Goal: Task Accomplishment & Management: Manage account settings

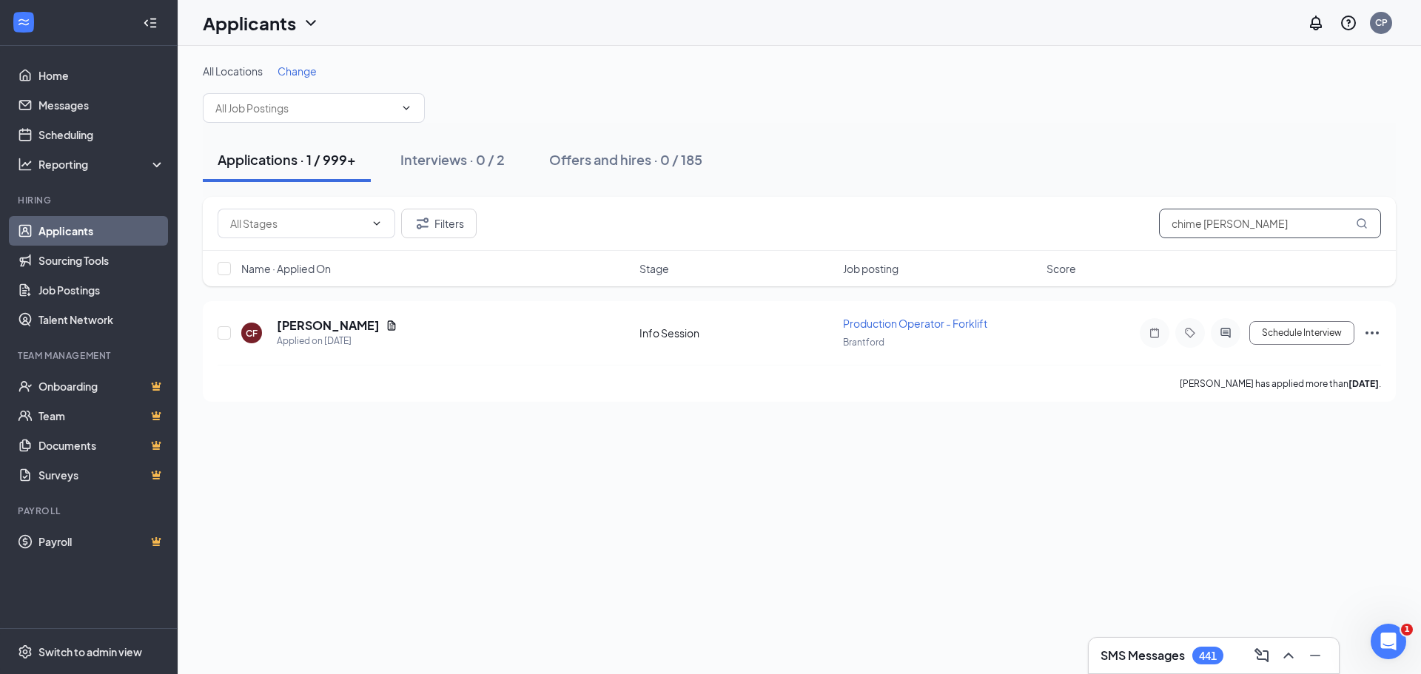
drag, startPoint x: 1249, startPoint y: 227, endPoint x: 1046, endPoint y: 212, distance: 204.0
click at [1046, 212] on div "Filters chime [PERSON_NAME]" at bounding box center [799, 224] width 1163 height 30
paste input "[EMAIL_ADDRESS][DOMAIN_NAME]"
click at [322, 325] on h5 "[PERSON_NAME]" at bounding box center [328, 325] width 103 height 16
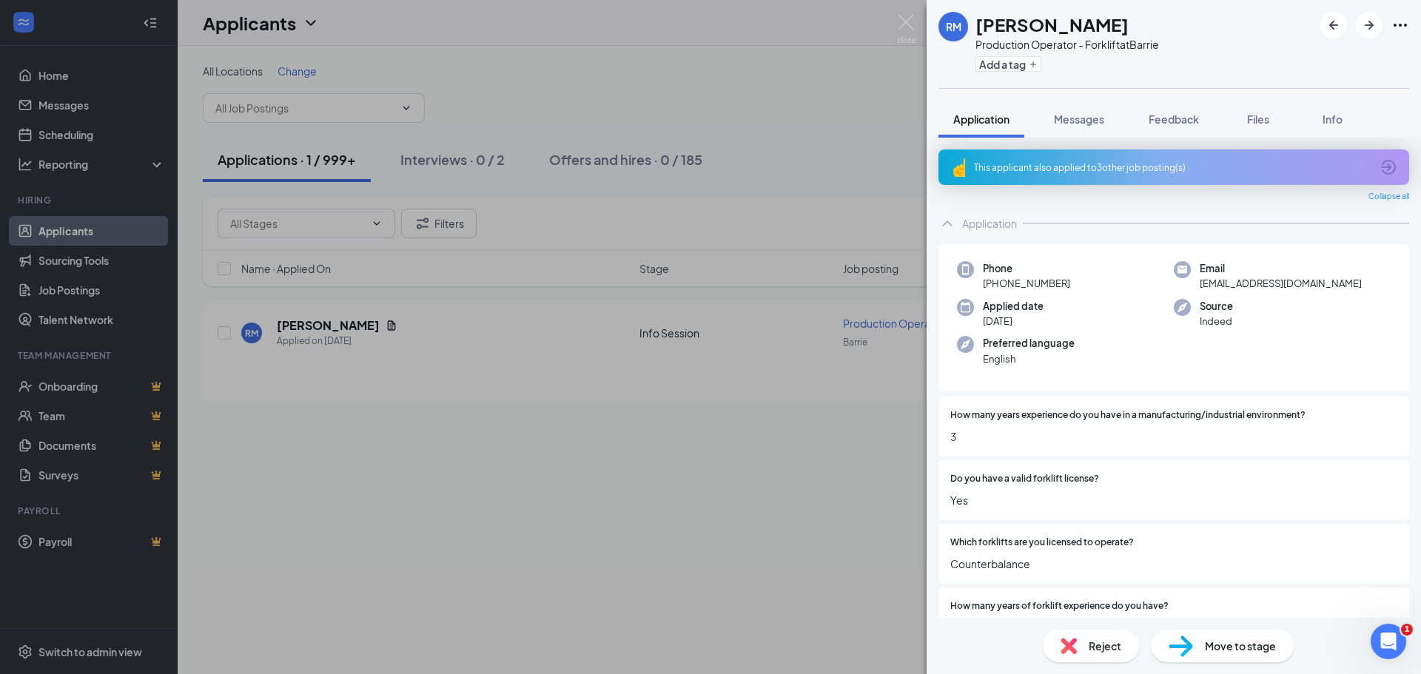
scroll to position [148, 0]
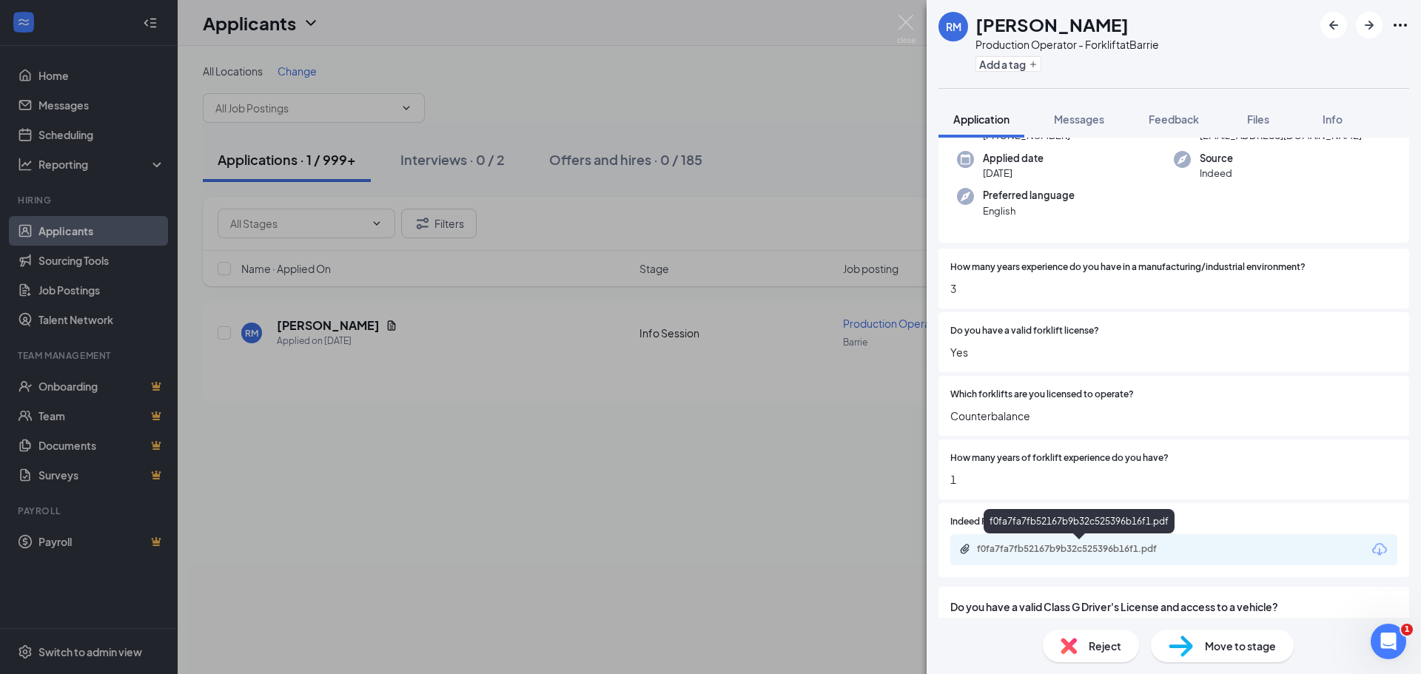
click at [963, 551] on icon "Paperclip" at bounding box center [964, 549] width 9 height 10
click at [699, 69] on div "[PERSON_NAME] [PERSON_NAME] Production Operator - Forklift at Barrie Add a tag …" at bounding box center [710, 337] width 1421 height 674
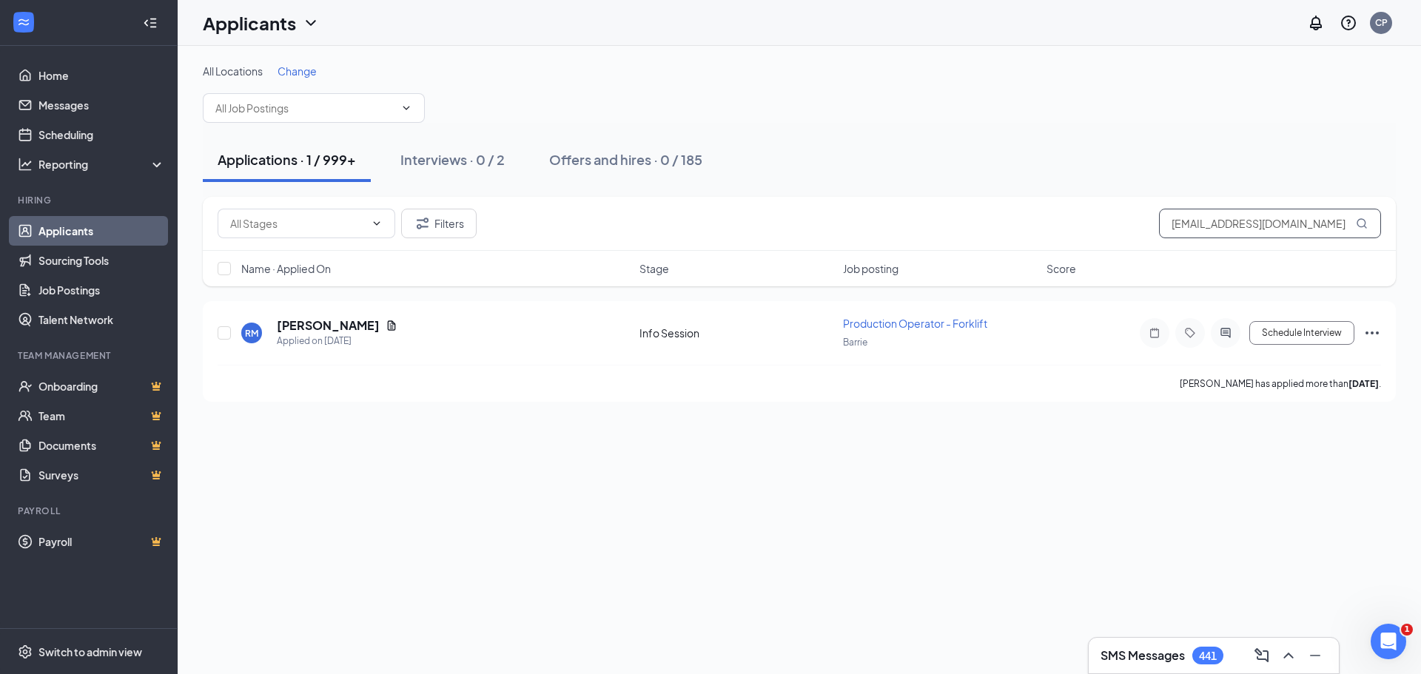
drag, startPoint x: 1325, startPoint y: 223, endPoint x: 1074, endPoint y: 215, distance: 250.2
click at [1074, 215] on div "Filters [EMAIL_ADDRESS][DOMAIN_NAME]" at bounding box center [799, 224] width 1163 height 30
paste input "lovelyserenitycorporation"
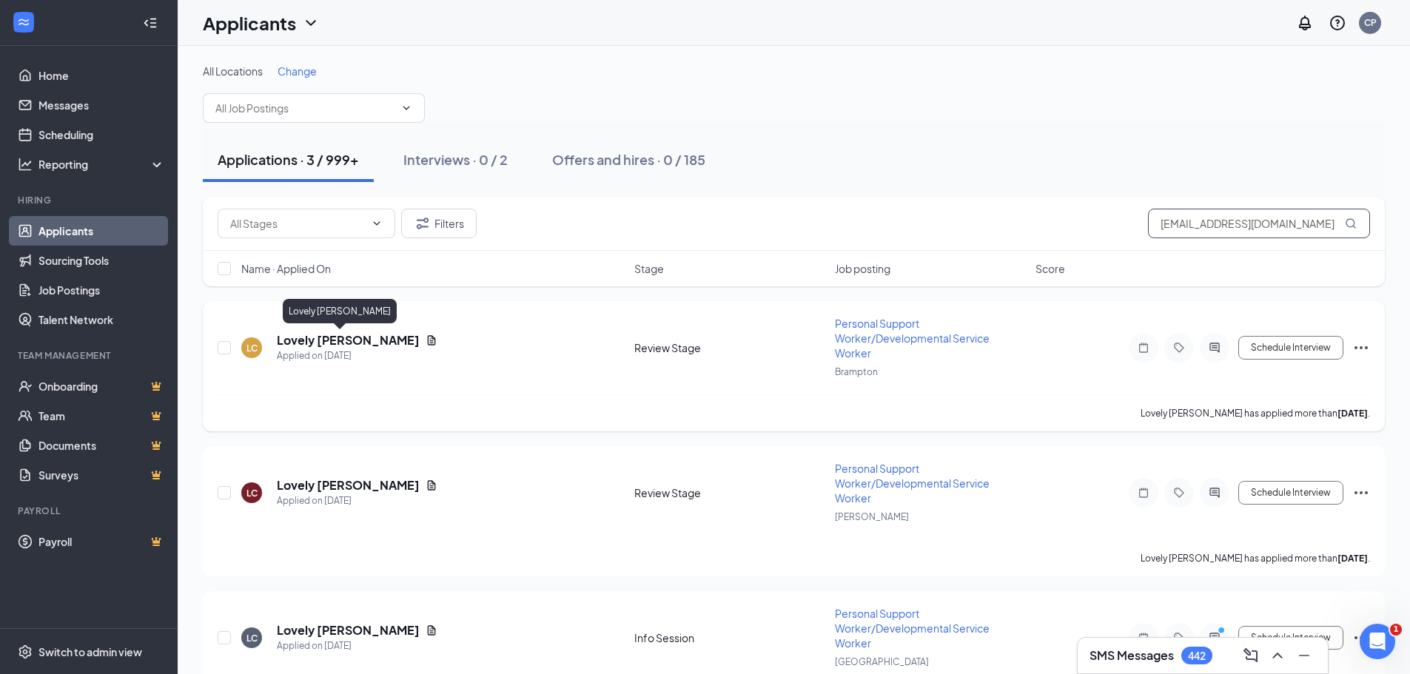
type input "[EMAIL_ADDRESS][DOMAIN_NAME]"
click at [297, 340] on h5 "Lovely [PERSON_NAME]" at bounding box center [348, 340] width 143 height 16
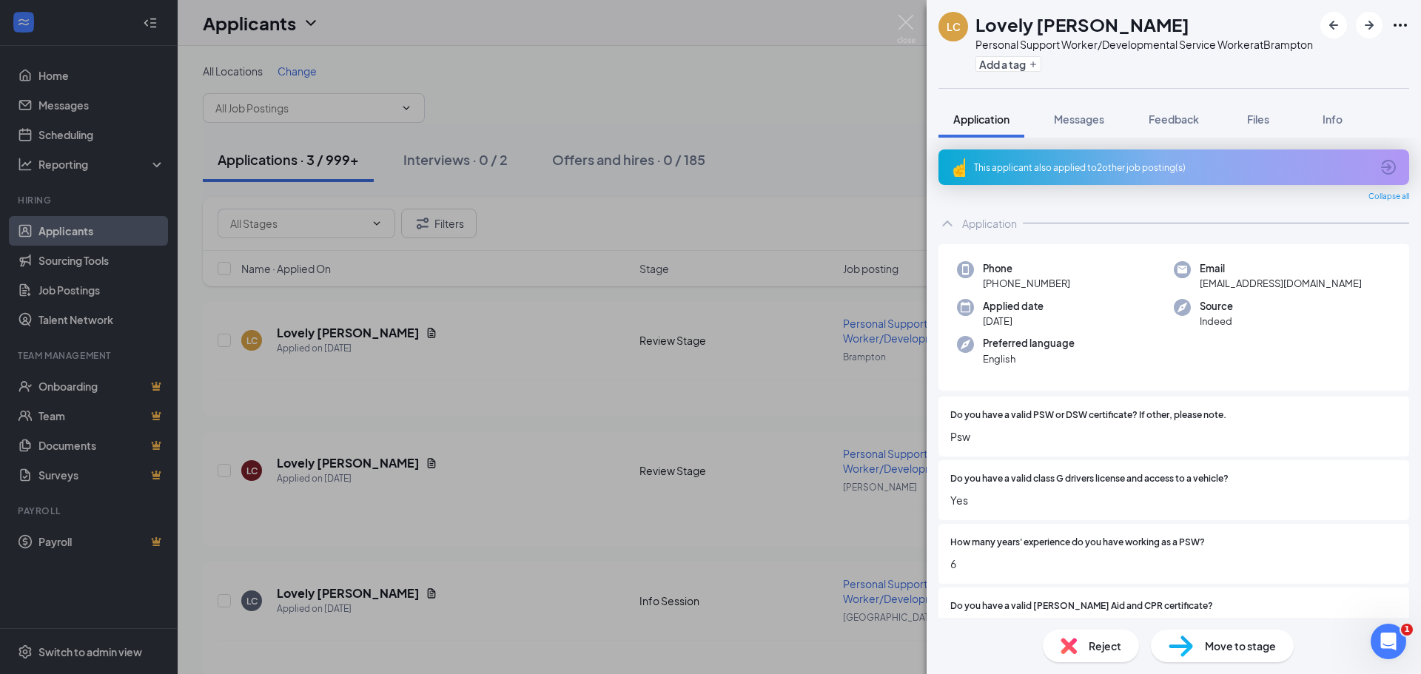
click at [1219, 653] on span "Move to stage" at bounding box center [1240, 646] width 71 height 16
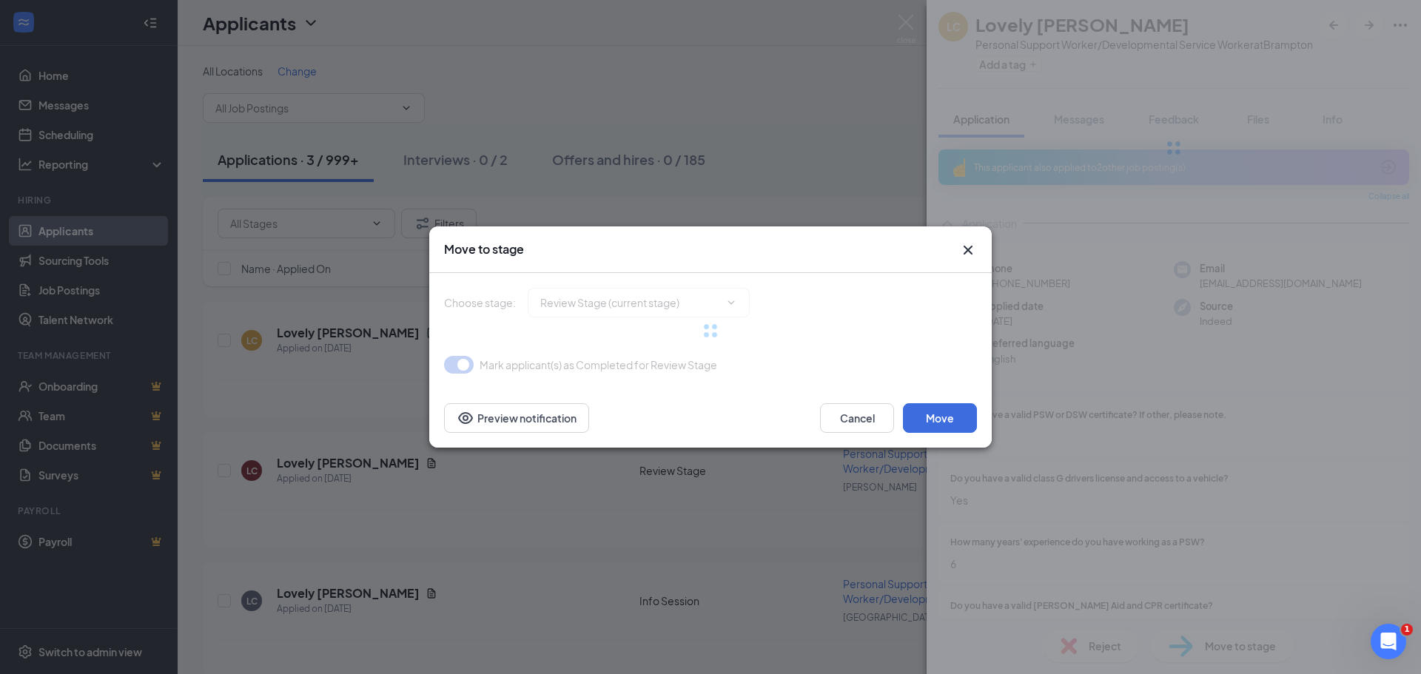
type input "Info Session (next stage)"
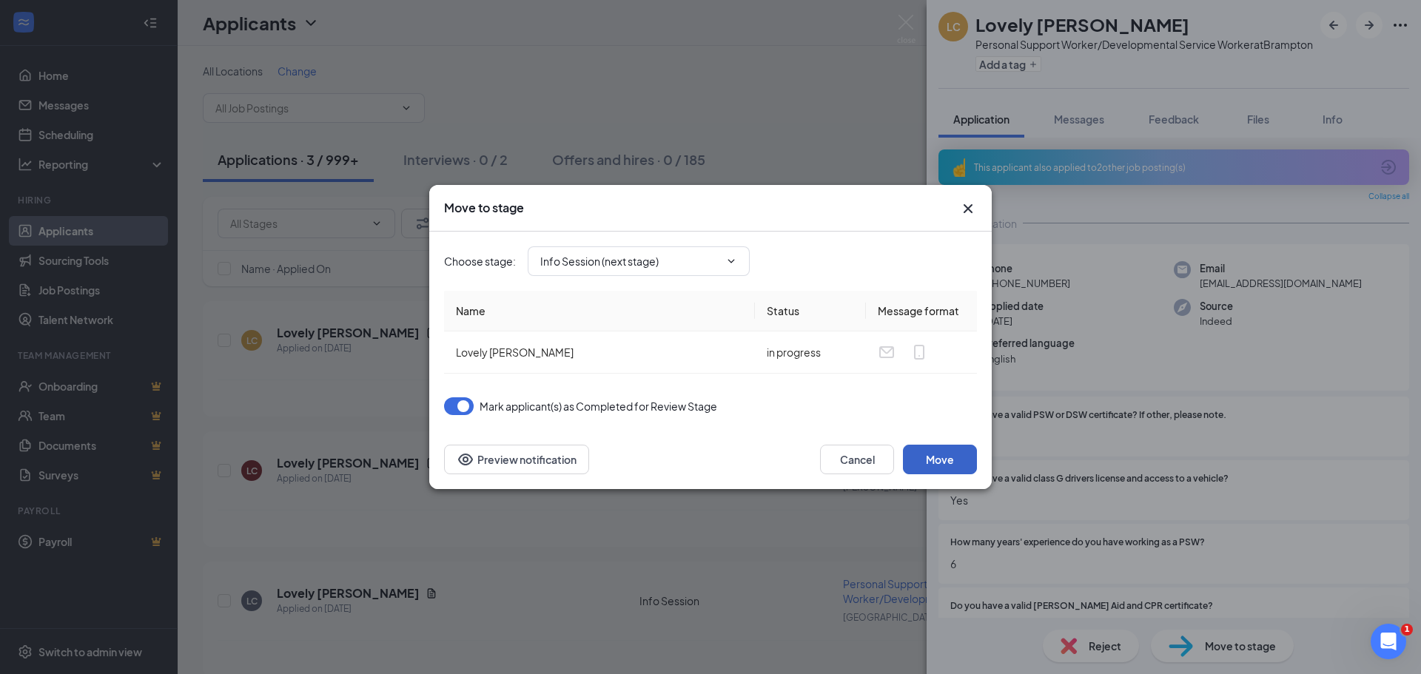
drag, startPoint x: 941, startPoint y: 464, endPoint x: 437, endPoint y: 486, distance: 504.4
click at [941, 463] on button "Move" at bounding box center [940, 460] width 74 height 30
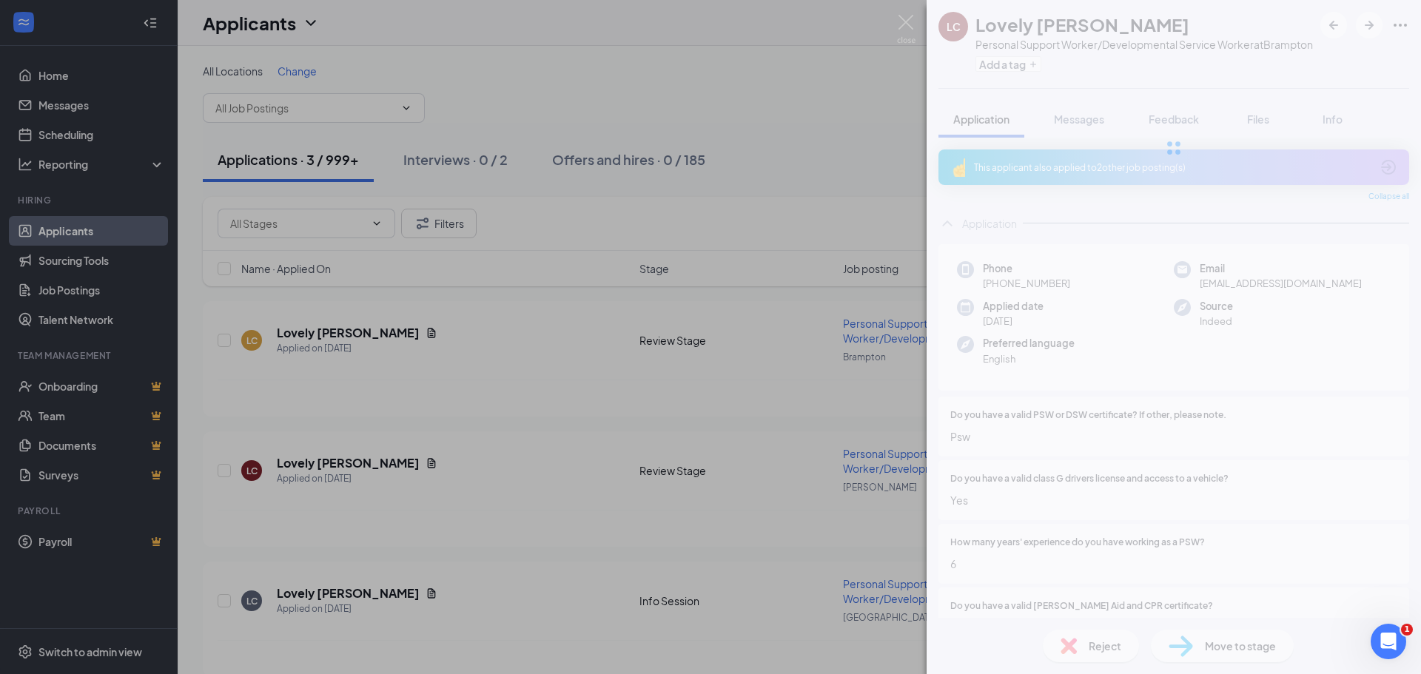
click at [291, 465] on div "LC Lovely [PERSON_NAME] Personal Support Worker/Developmental Service Worker at…" at bounding box center [710, 337] width 1421 height 674
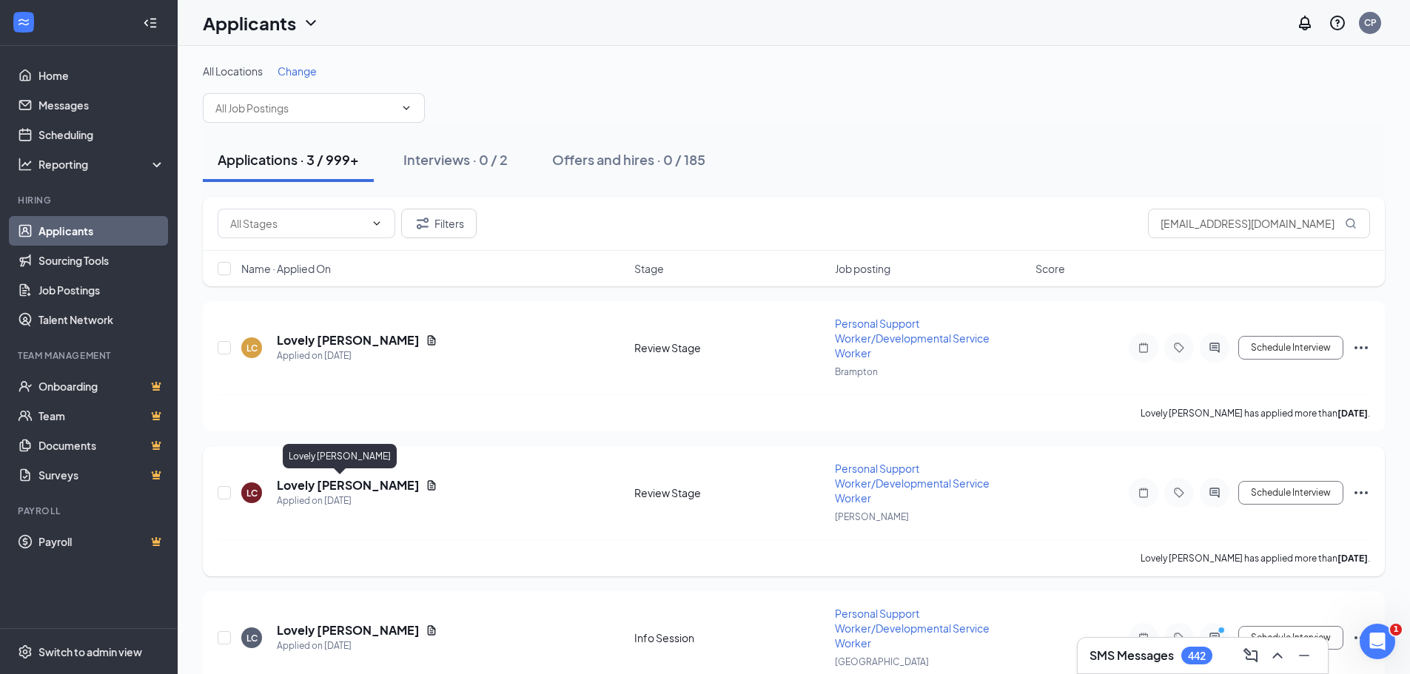
click at [306, 485] on h5 "Lovely [PERSON_NAME]" at bounding box center [348, 485] width 143 height 16
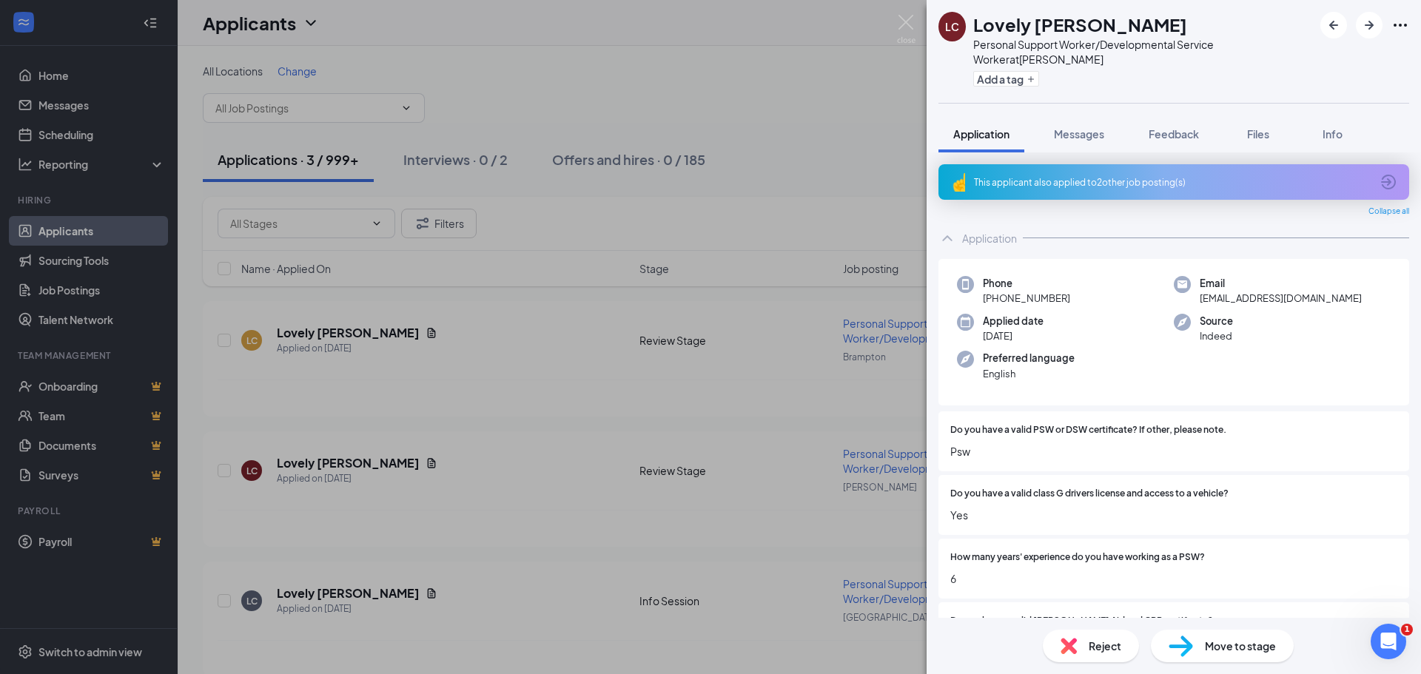
click at [1234, 651] on span "Move to stage" at bounding box center [1240, 646] width 71 height 16
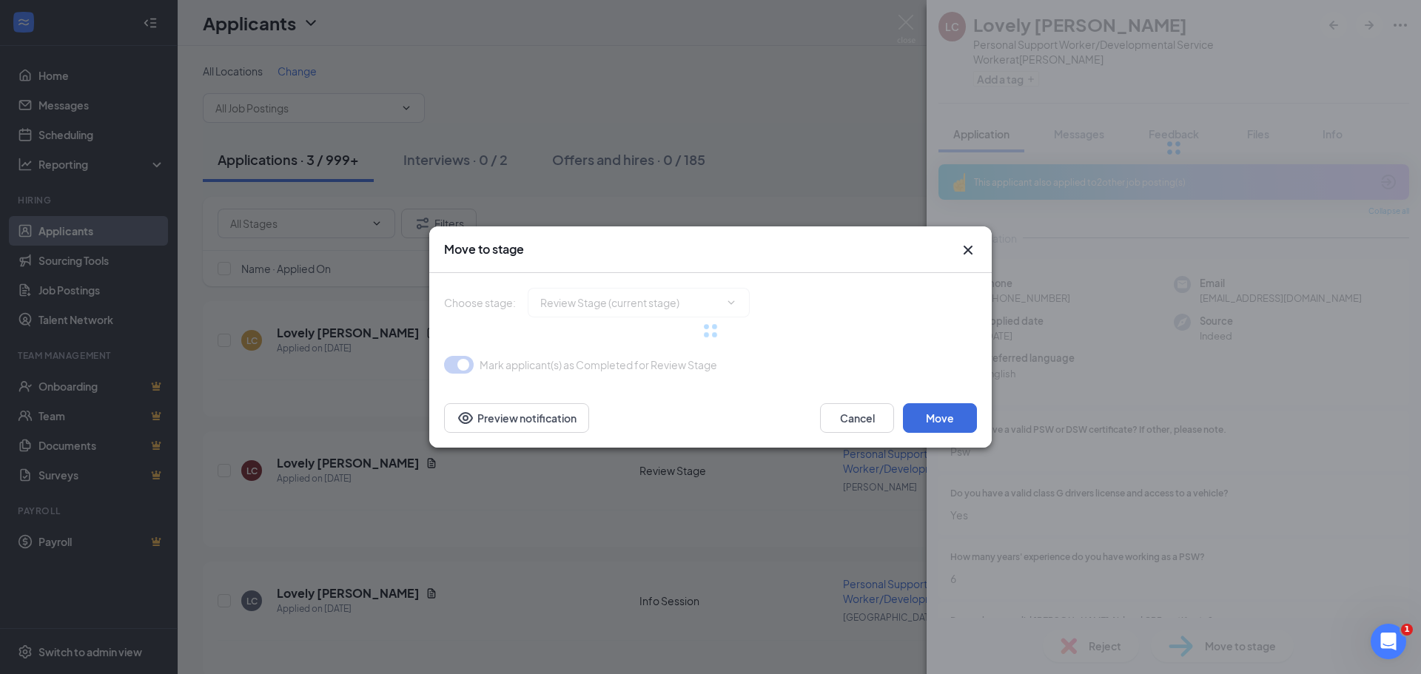
type input "Info Session (next stage)"
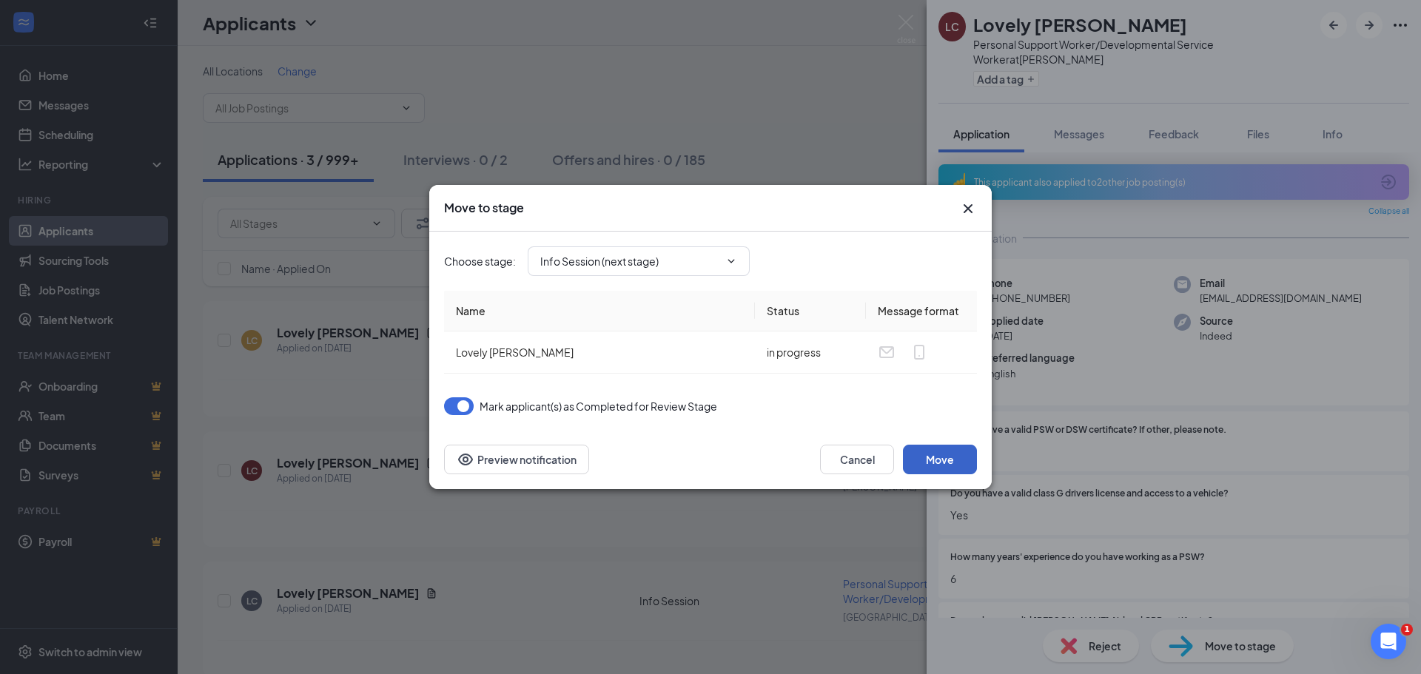
click at [951, 454] on button "Move" at bounding box center [940, 460] width 74 height 30
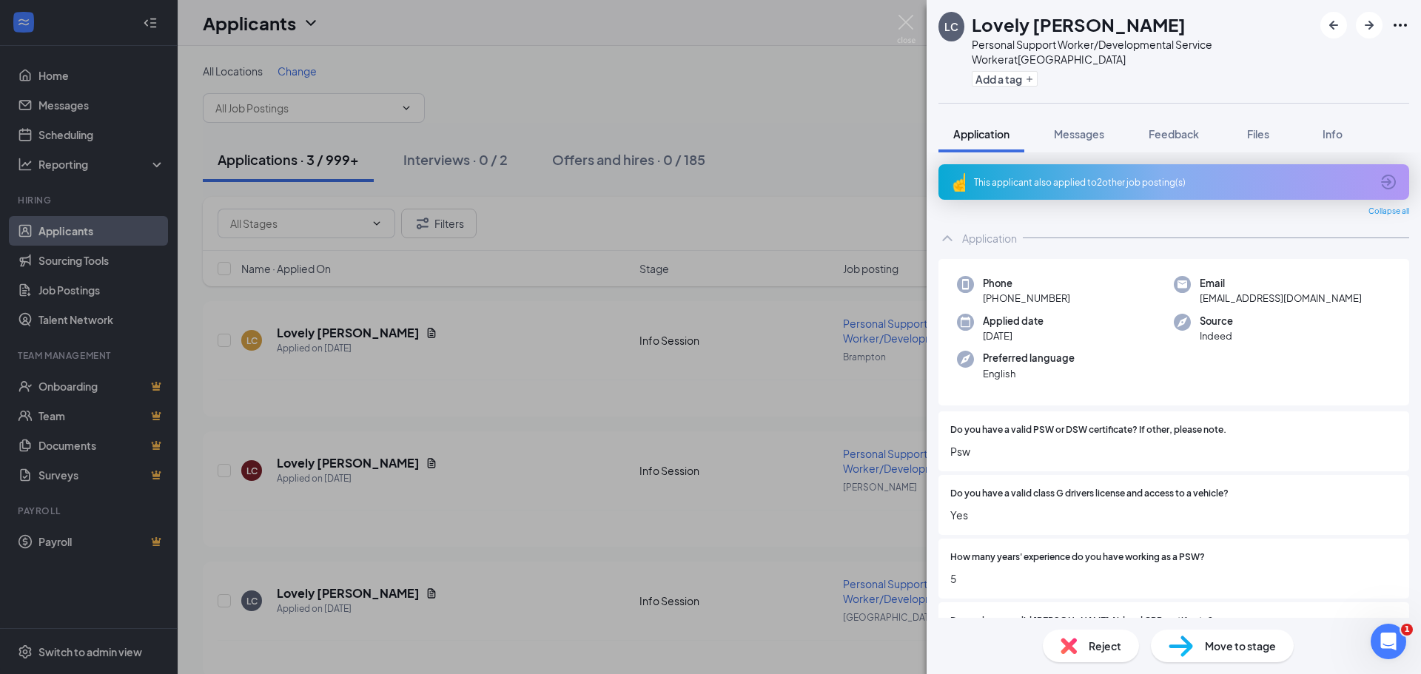
scroll to position [222, 0]
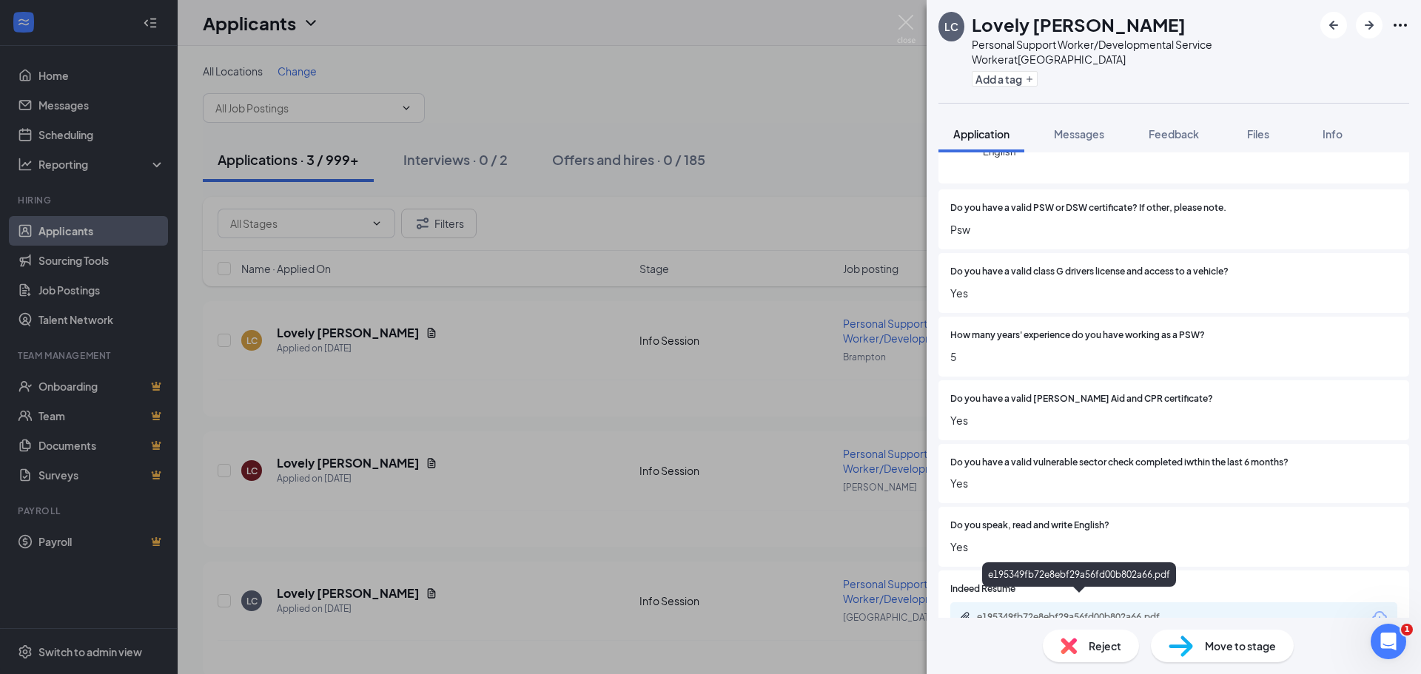
click at [1055, 611] on div "e195349fb72e8ebf29a56fd00b802a66.pdf" at bounding box center [1080, 617] width 207 height 12
